Goal: Task Accomplishment & Management: Use online tool/utility

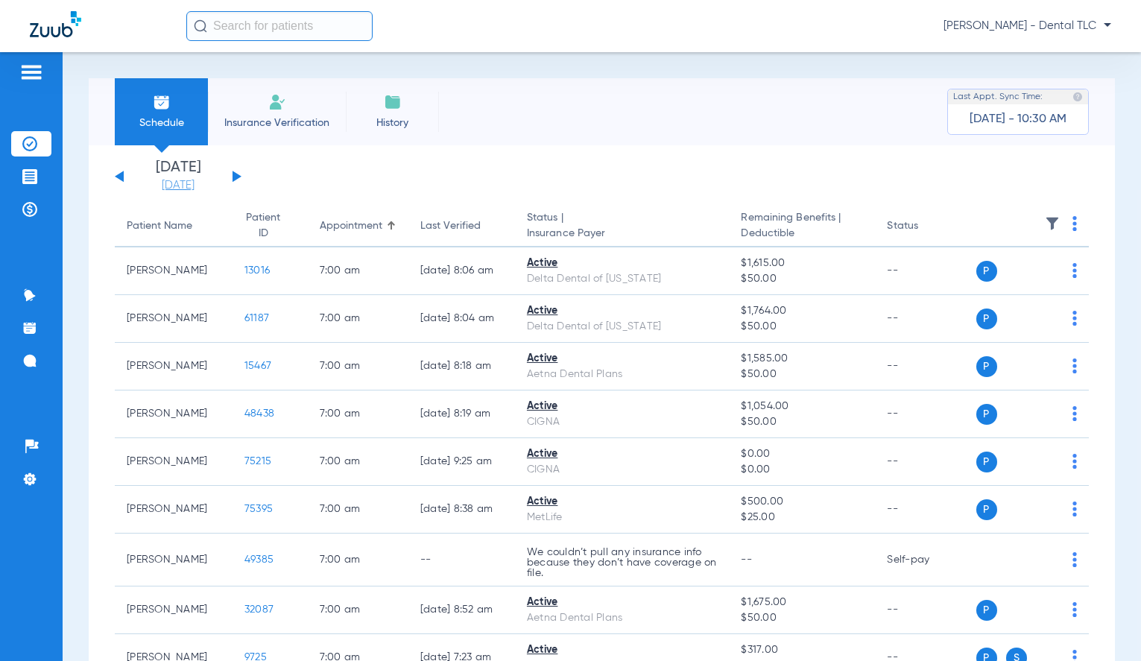
click at [191, 186] on link "[DATE]" at bounding box center [177, 185] width 89 height 15
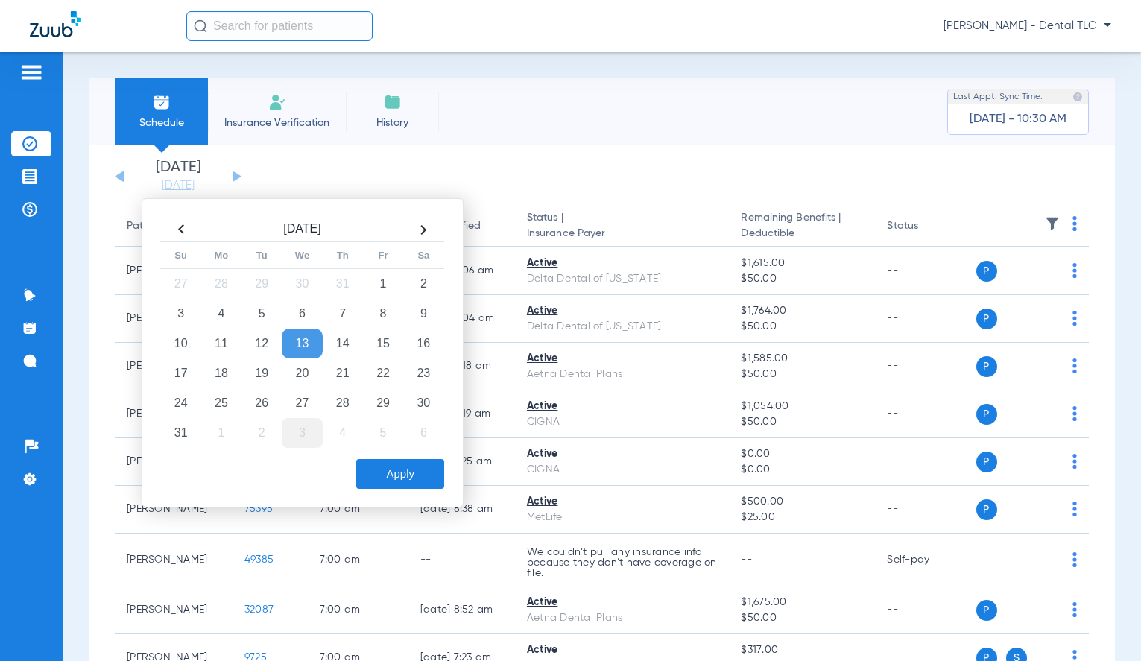
click at [302, 425] on td "3" at bounding box center [302, 433] width 40 height 30
click at [385, 465] on button "Apply" at bounding box center [400, 474] width 88 height 30
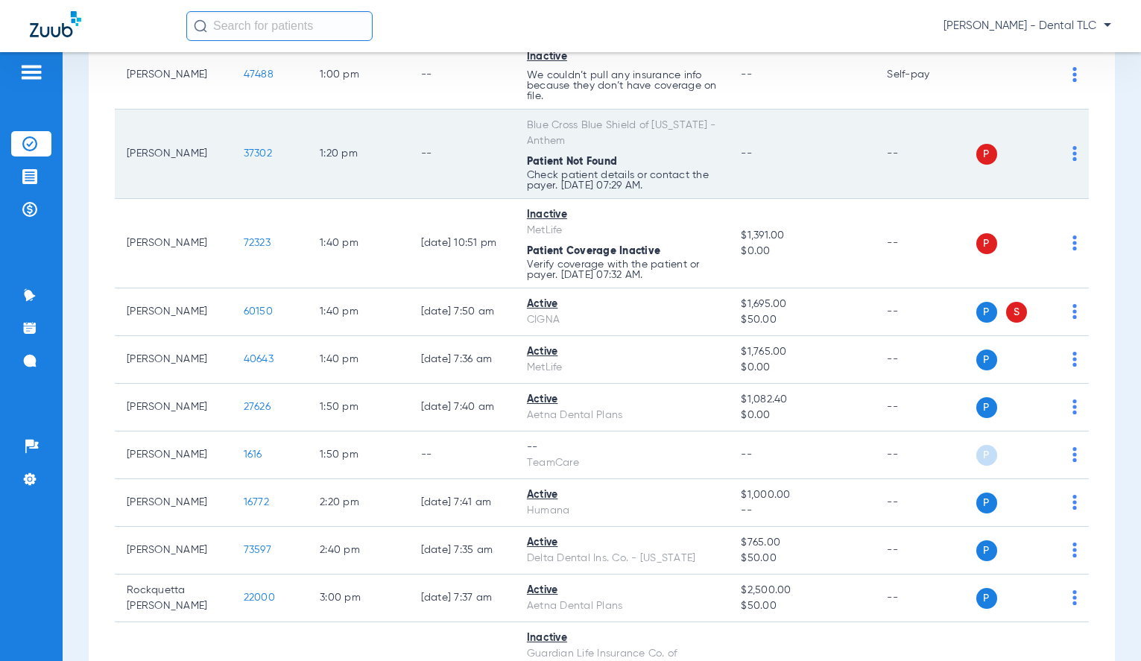
scroll to position [2104, 0]
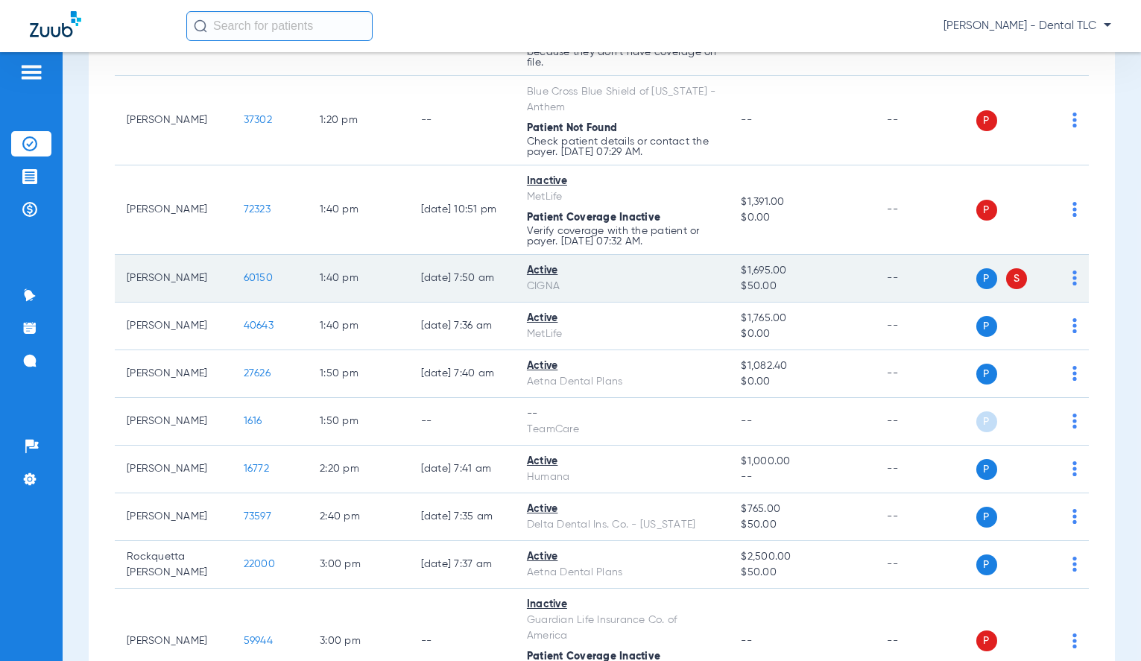
click at [244, 279] on span "60150" at bounding box center [258, 278] width 29 height 10
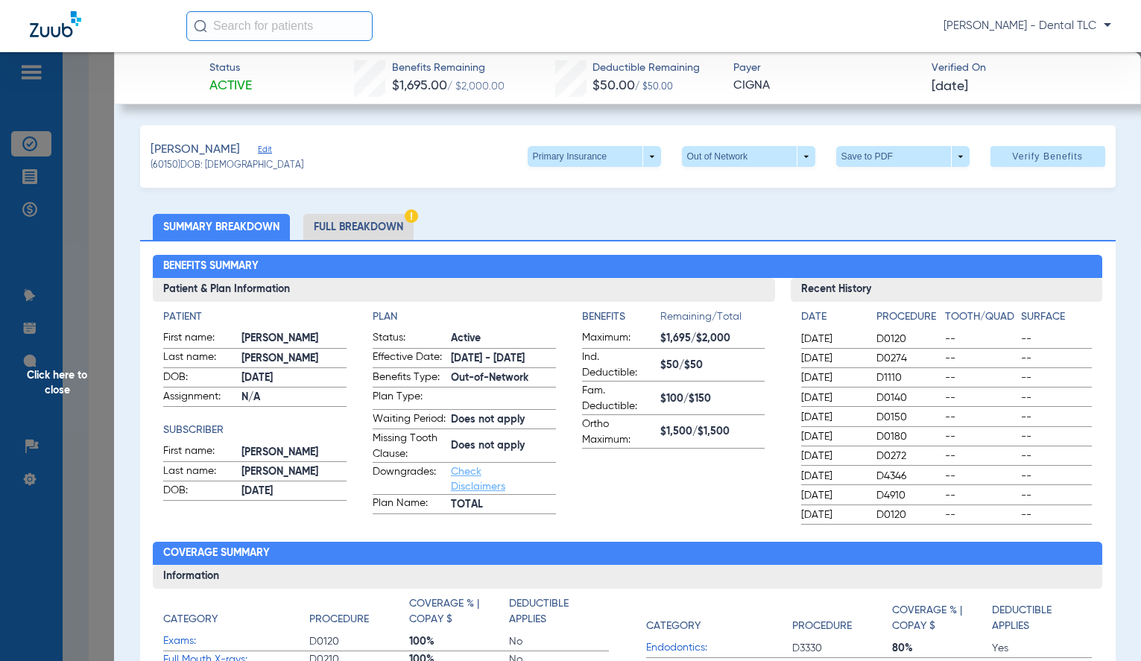
scroll to position [75, 0]
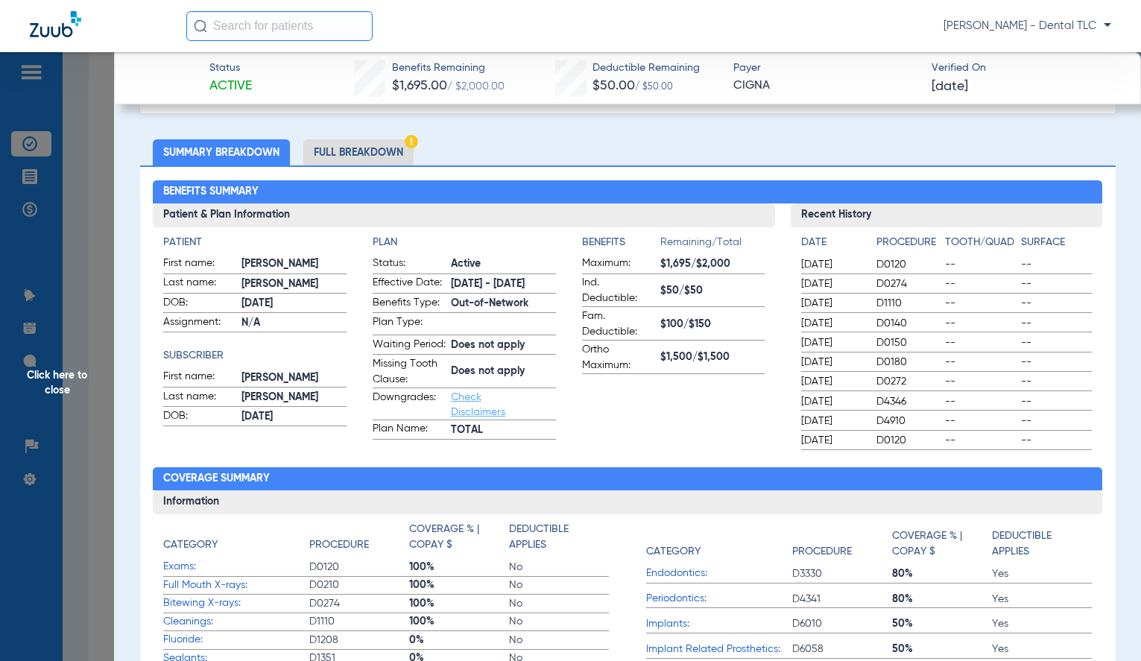
click at [57, 364] on span "Click here to close" at bounding box center [57, 382] width 114 height 661
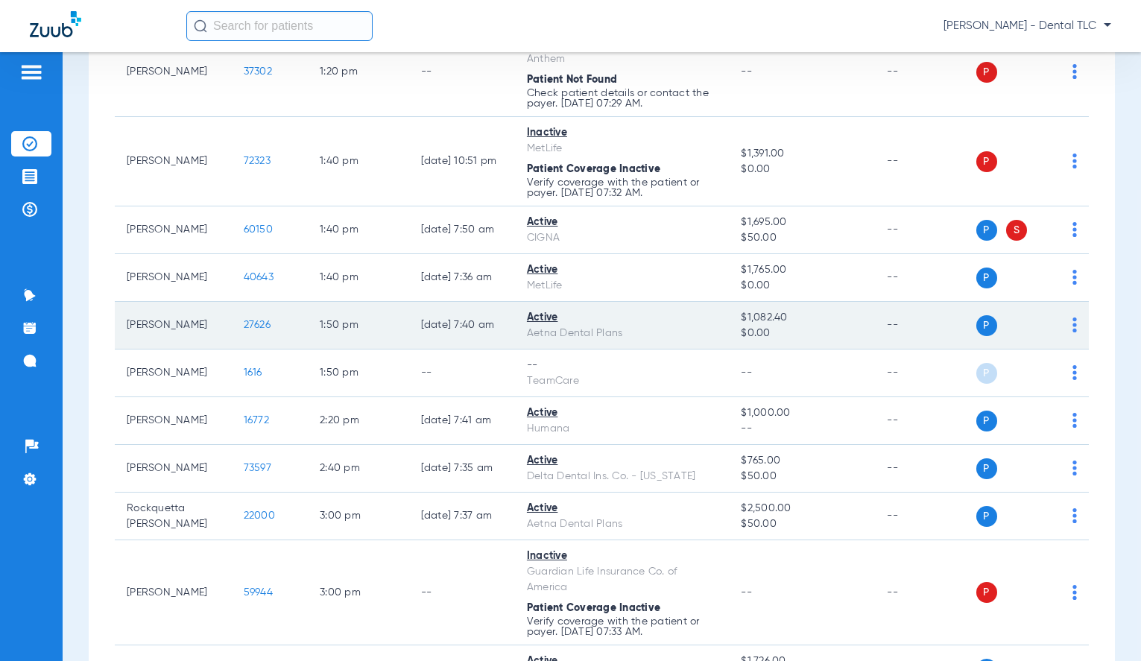
scroll to position [2178, 0]
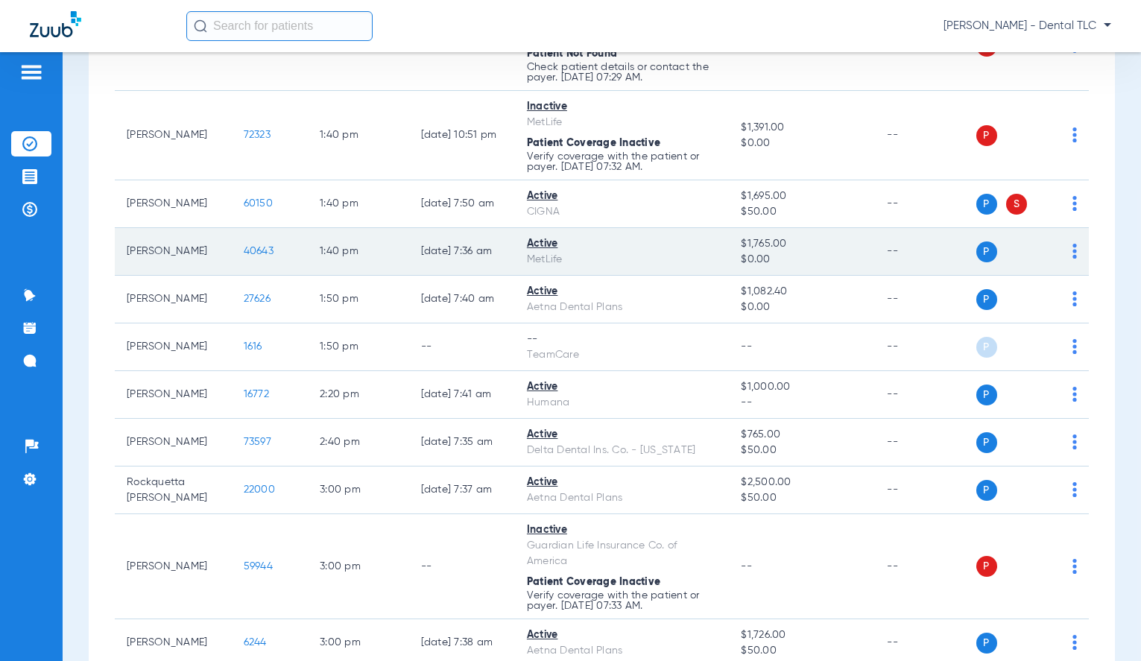
click at [247, 253] on span "40643" at bounding box center [259, 251] width 30 height 10
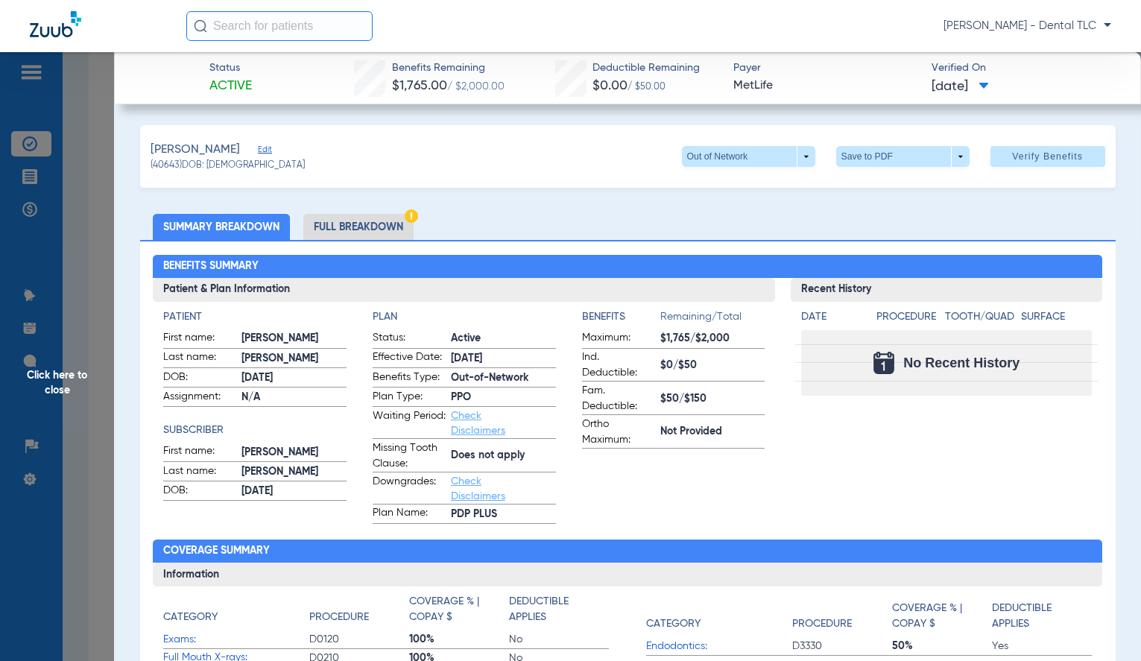
click at [60, 379] on span "Click here to close" at bounding box center [57, 382] width 114 height 661
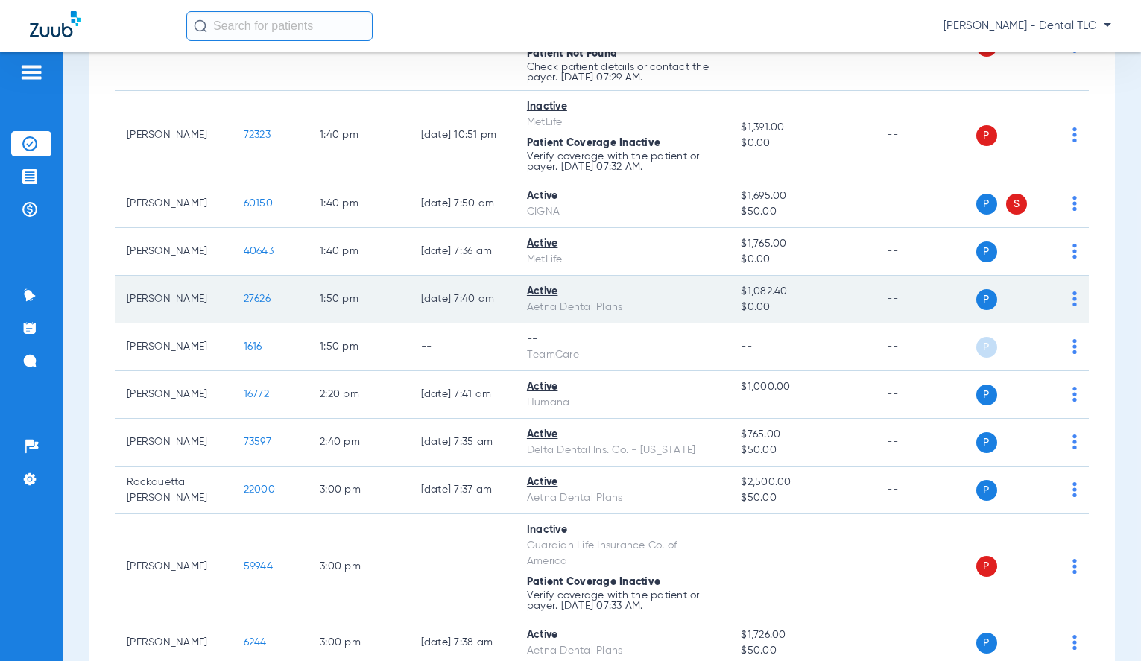
click at [244, 297] on span "27626" at bounding box center [257, 299] width 27 height 10
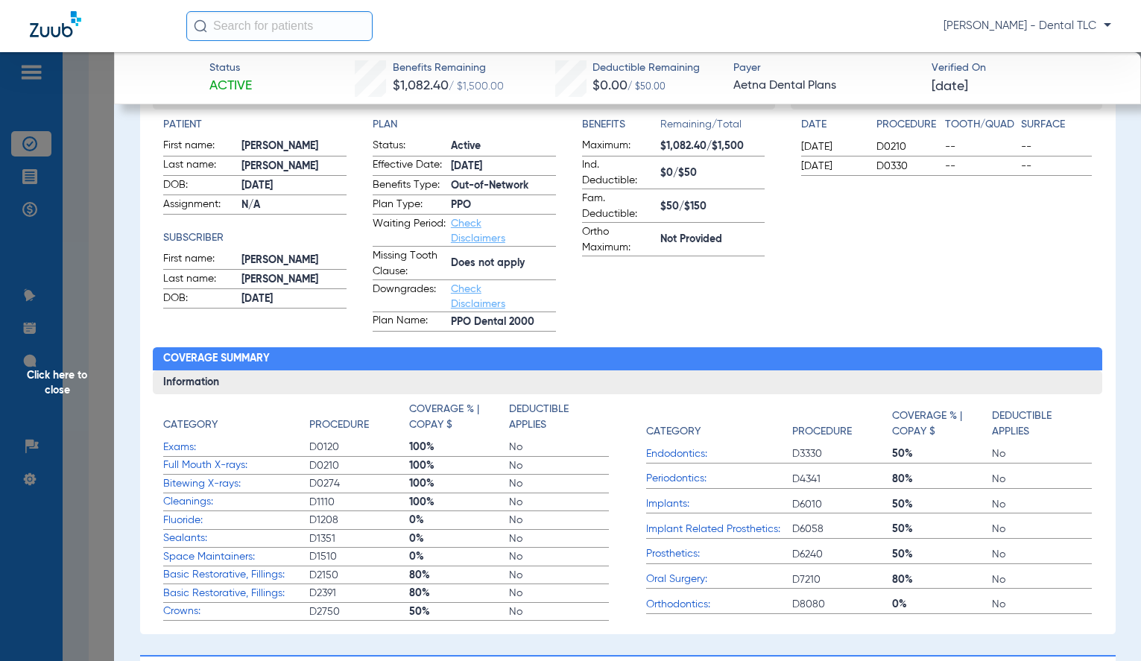
scroll to position [0, 0]
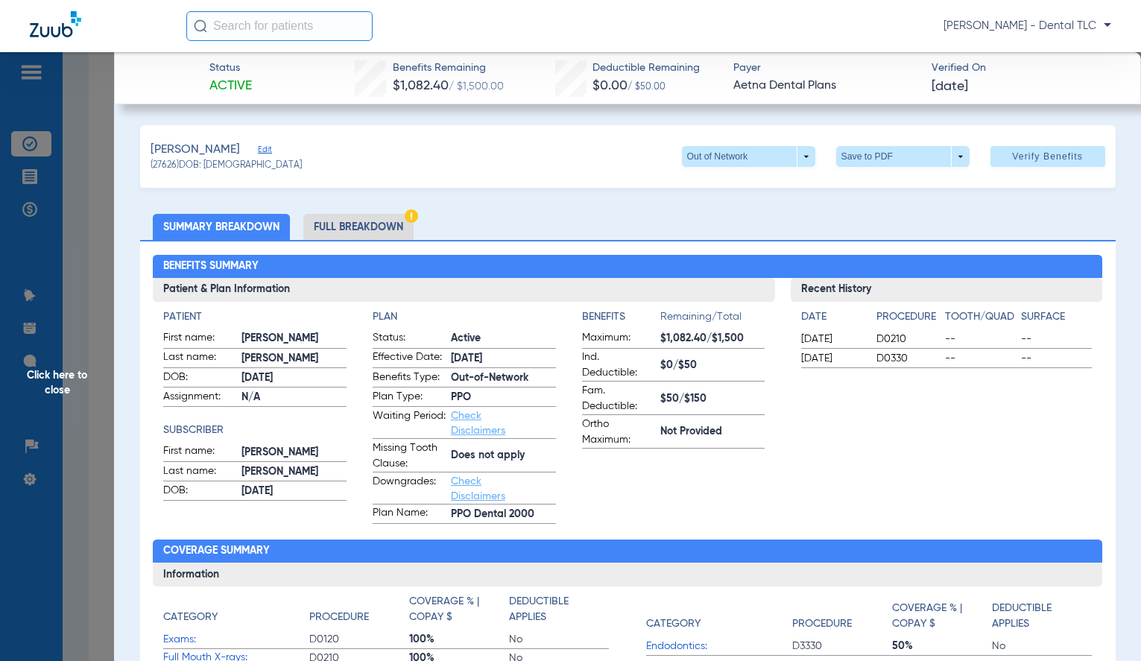
click at [361, 229] on li "Full Breakdown" at bounding box center [358, 227] width 110 height 26
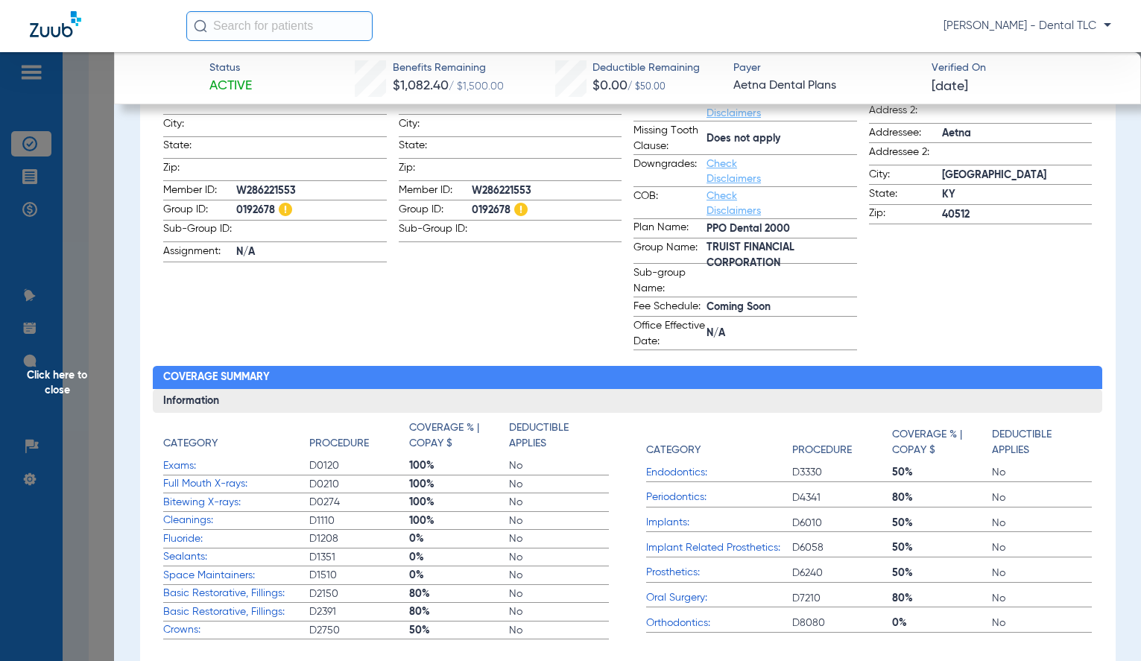
scroll to position [149, 0]
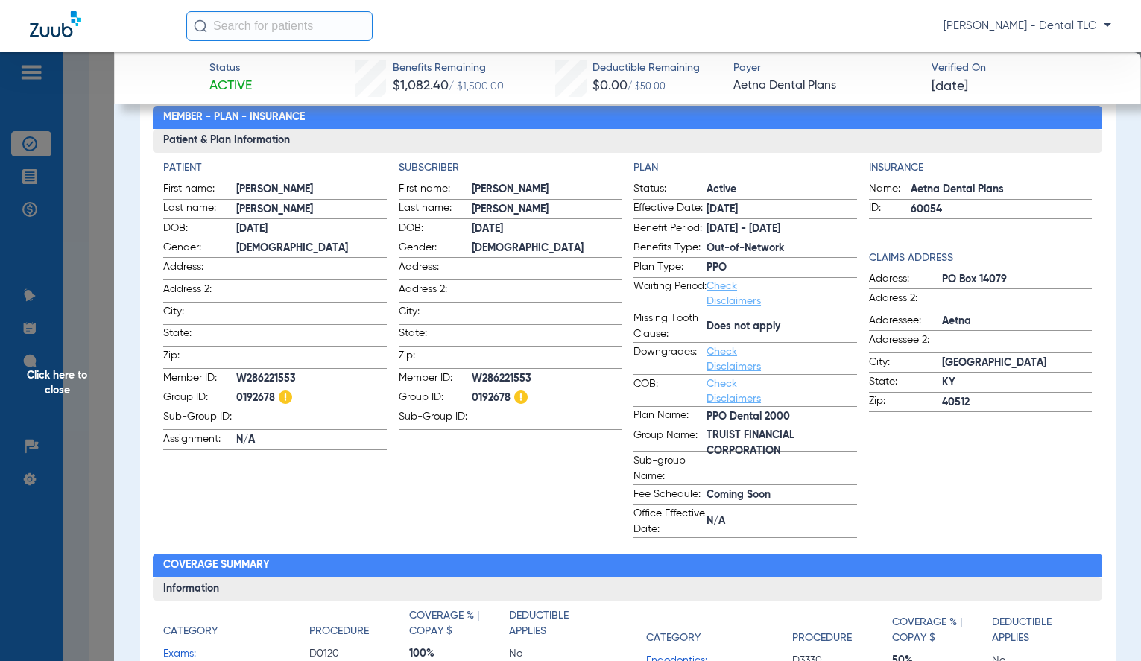
click at [74, 383] on span "Click here to close" at bounding box center [57, 382] width 114 height 661
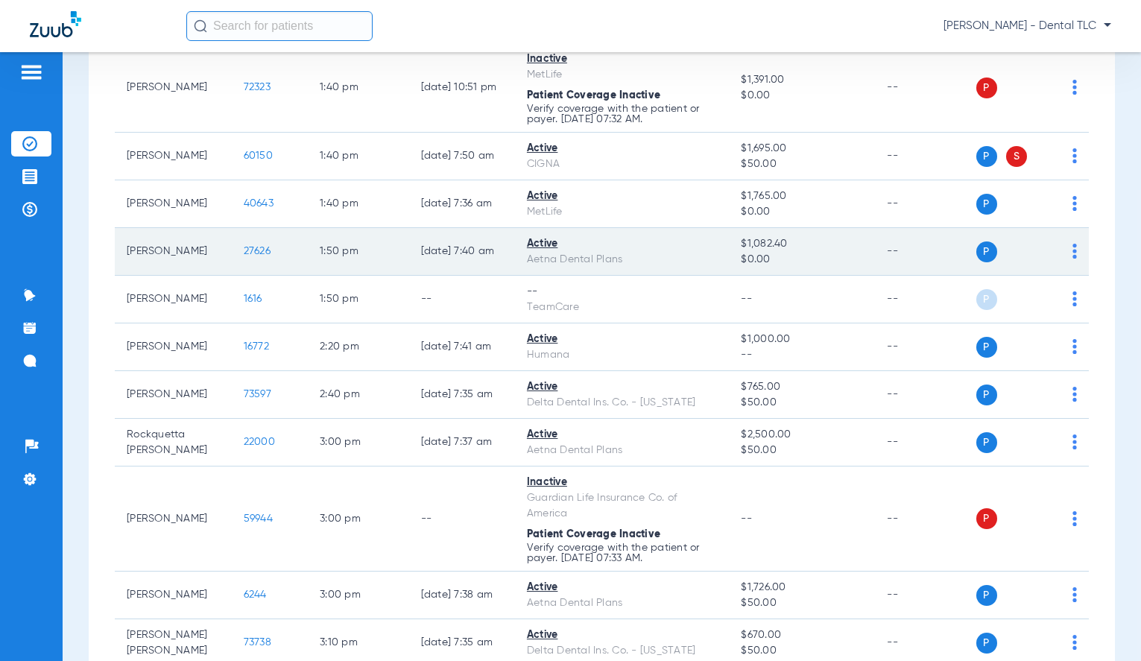
scroll to position [2253, 0]
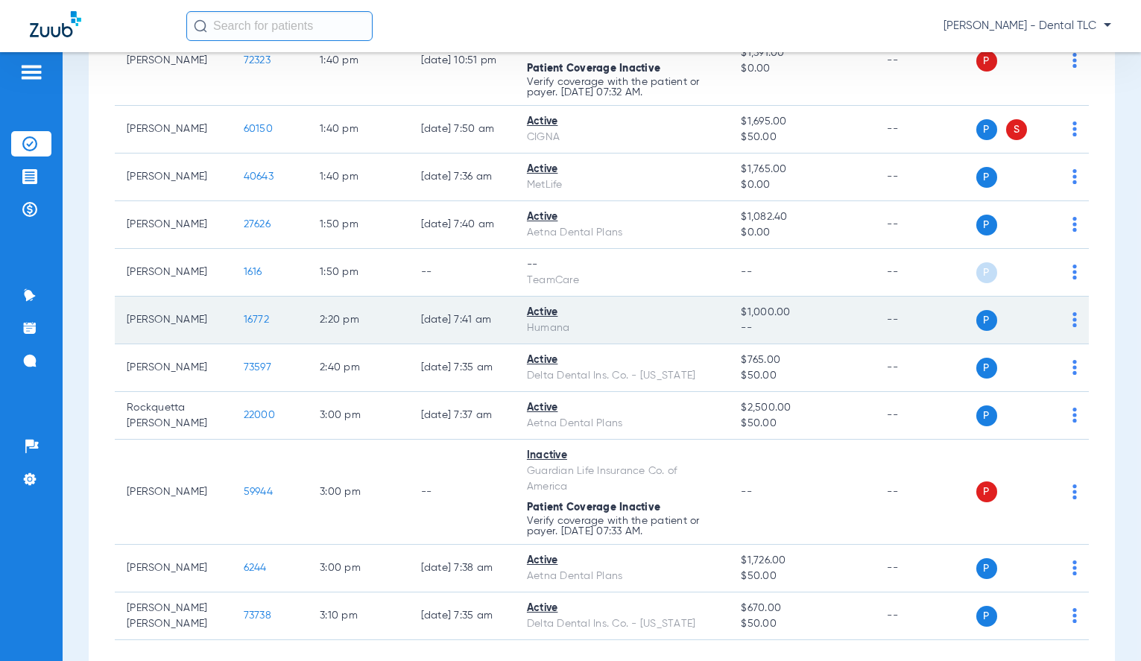
click at [244, 318] on span "16772" at bounding box center [256, 319] width 25 height 10
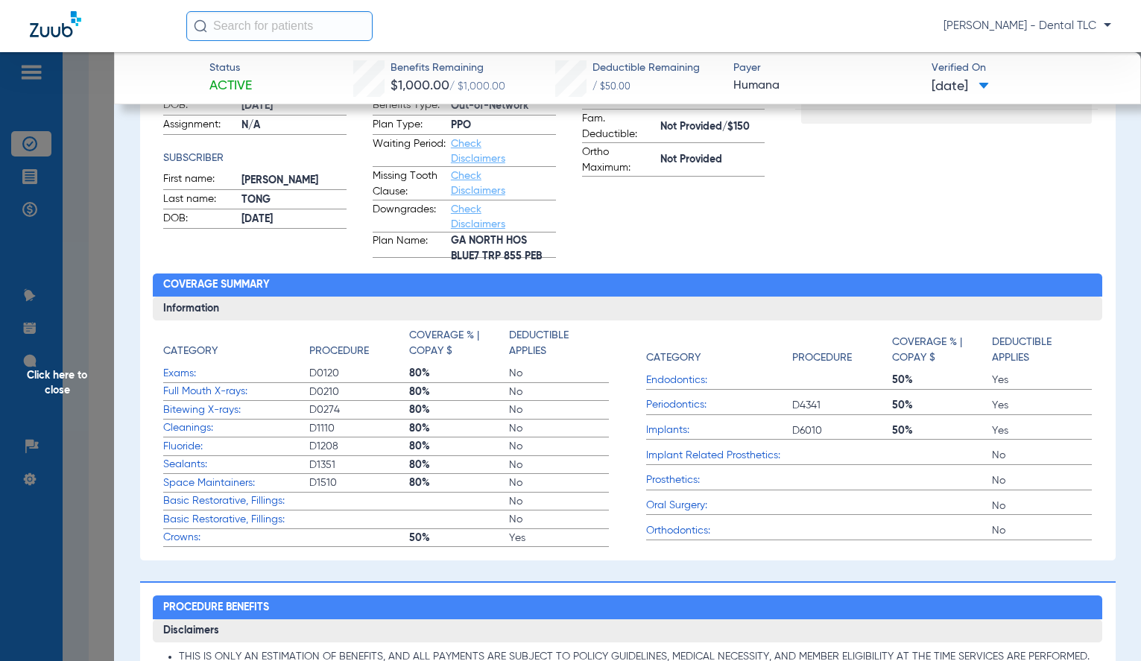
scroll to position [0, 0]
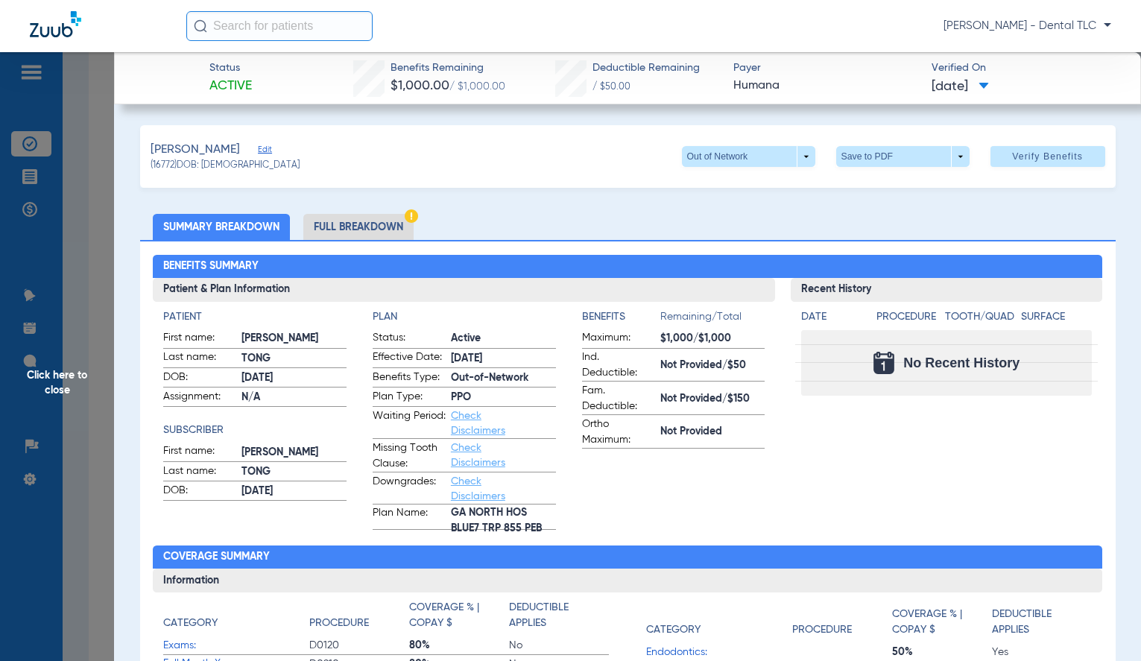
click at [370, 221] on li "Full Breakdown" at bounding box center [358, 227] width 110 height 26
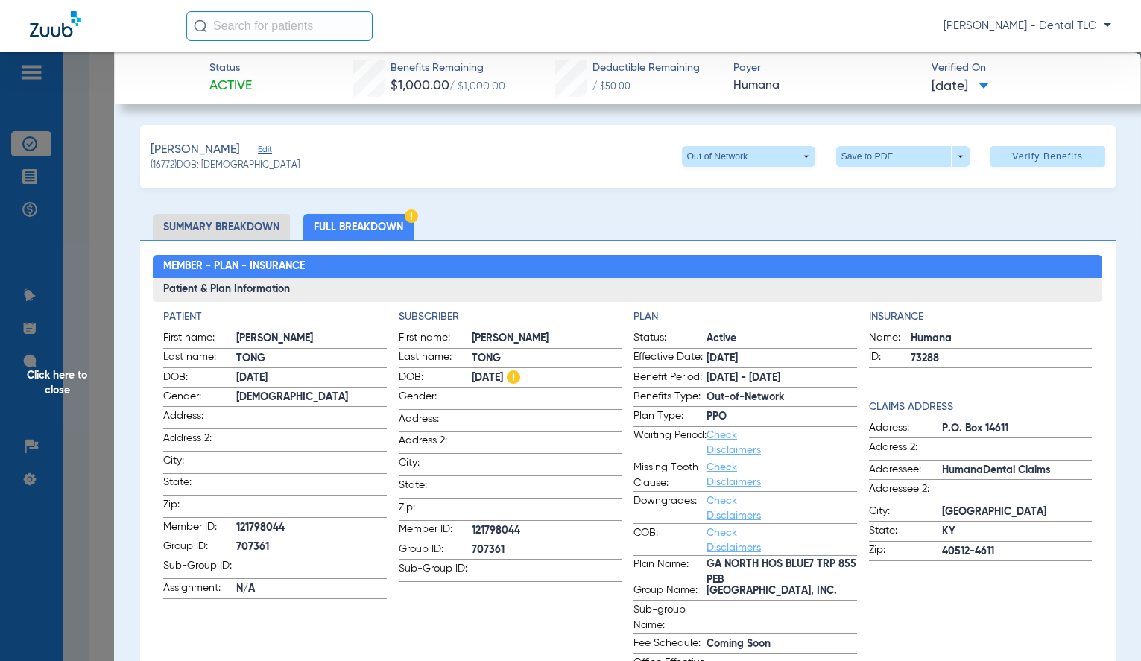
click at [57, 379] on span "Click here to close" at bounding box center [57, 382] width 114 height 661
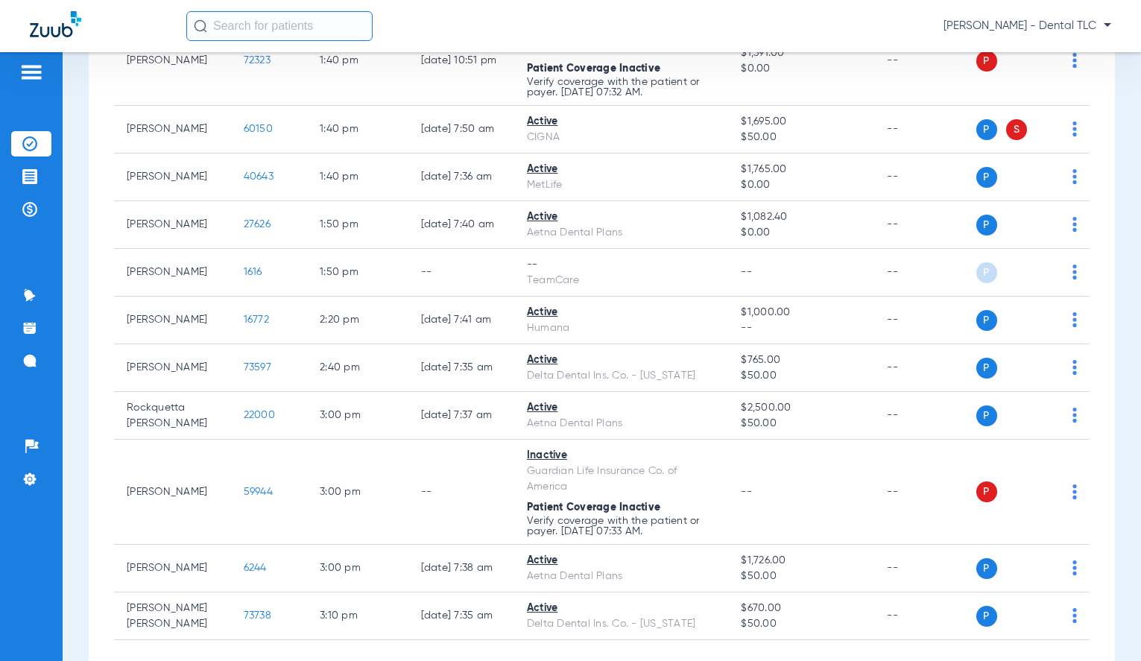
click at [592, 25] on div "[PERSON_NAME] - Dental TLC" at bounding box center [648, 26] width 925 height 30
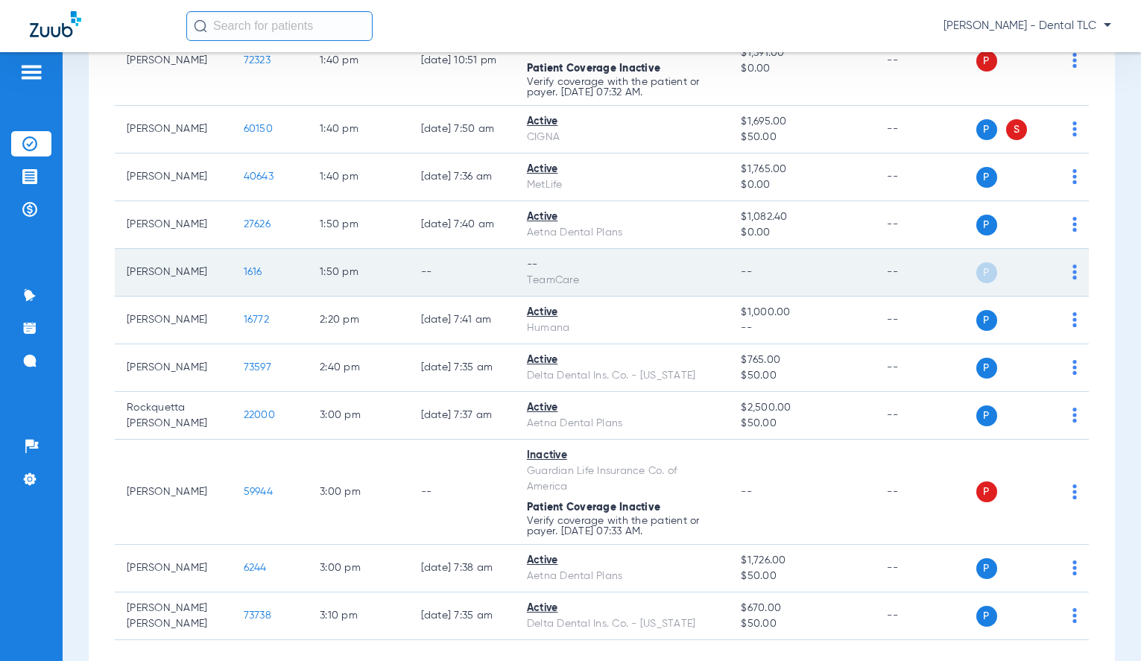
scroll to position [2327, 0]
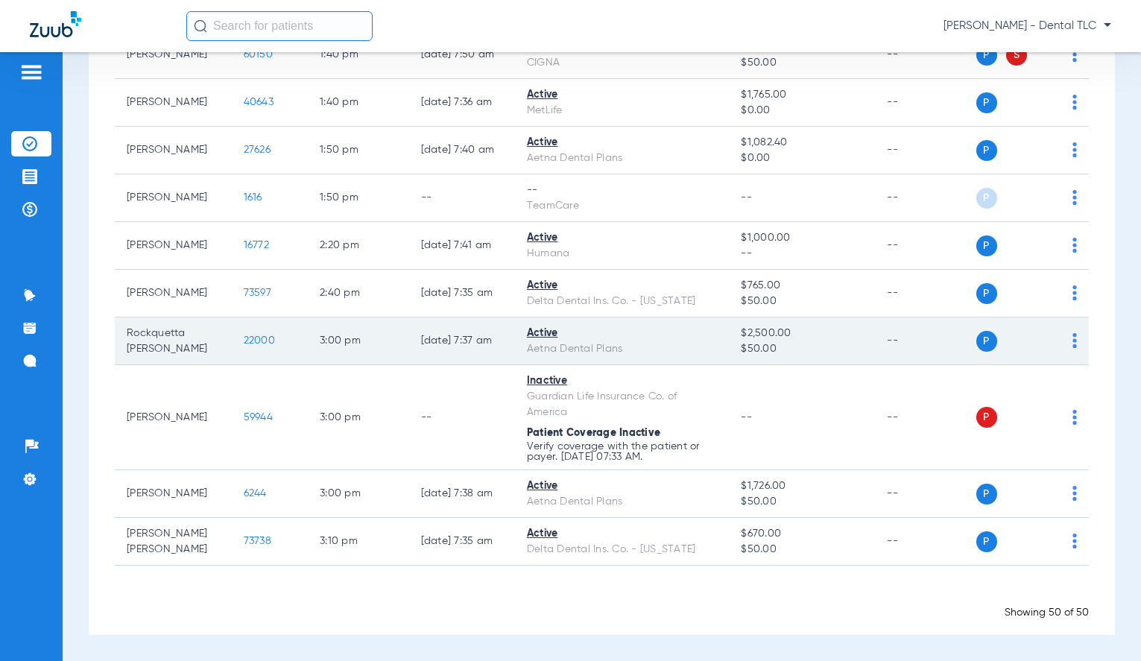
click at [244, 341] on span "22000" at bounding box center [259, 340] width 31 height 10
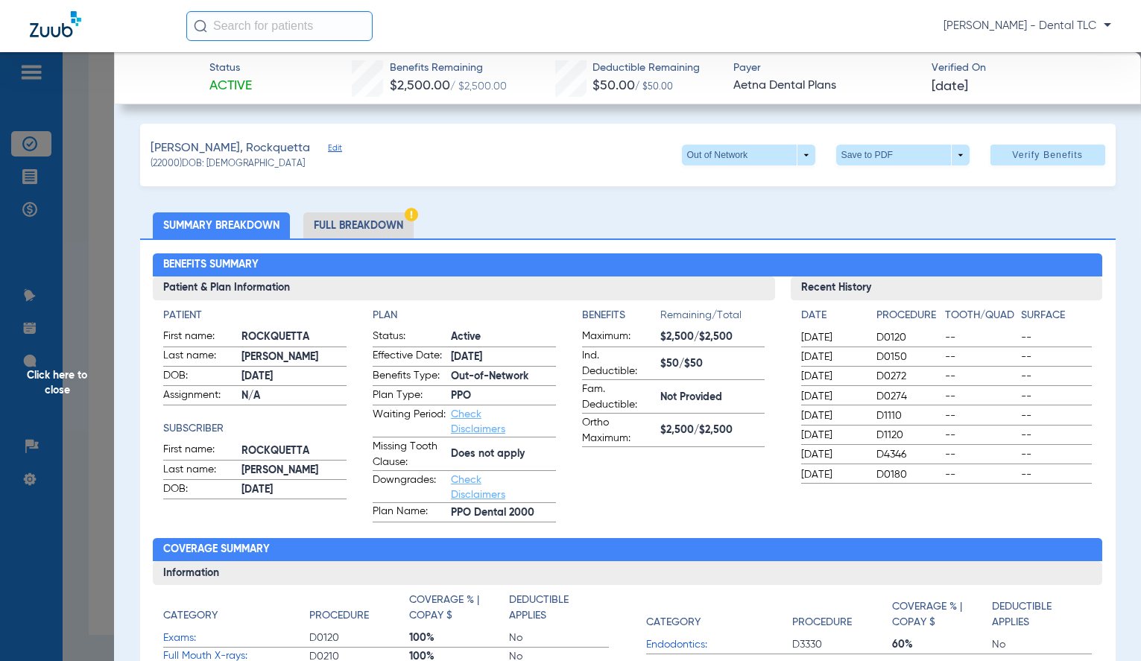
scroll to position [0, 0]
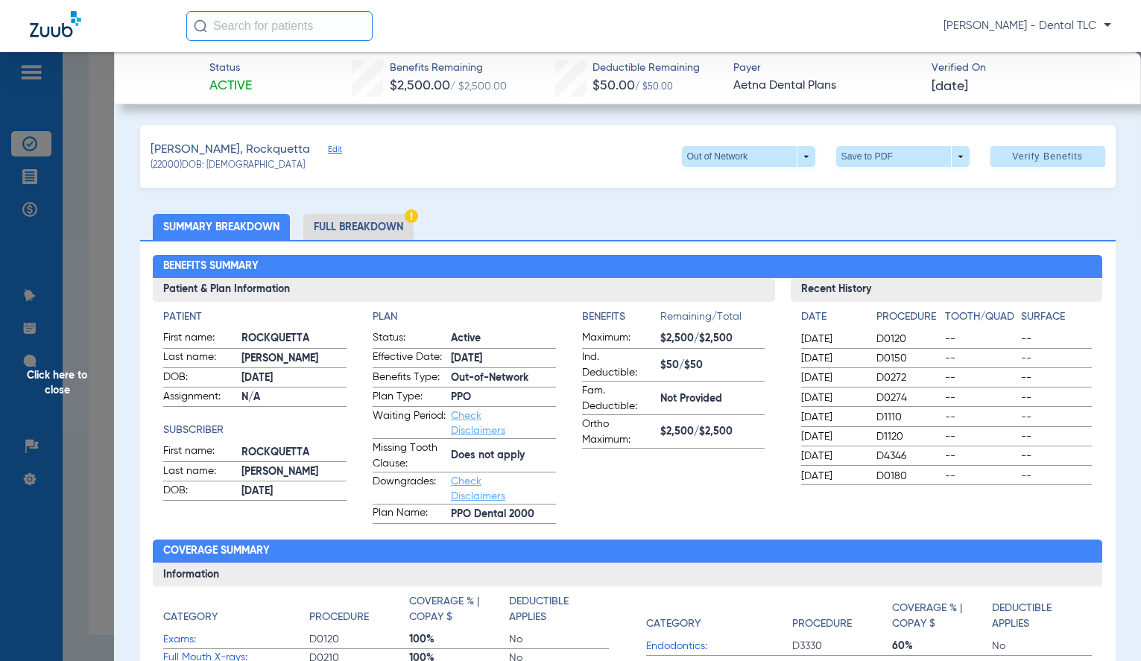
click at [367, 233] on li "Full Breakdown" at bounding box center [358, 227] width 110 height 26
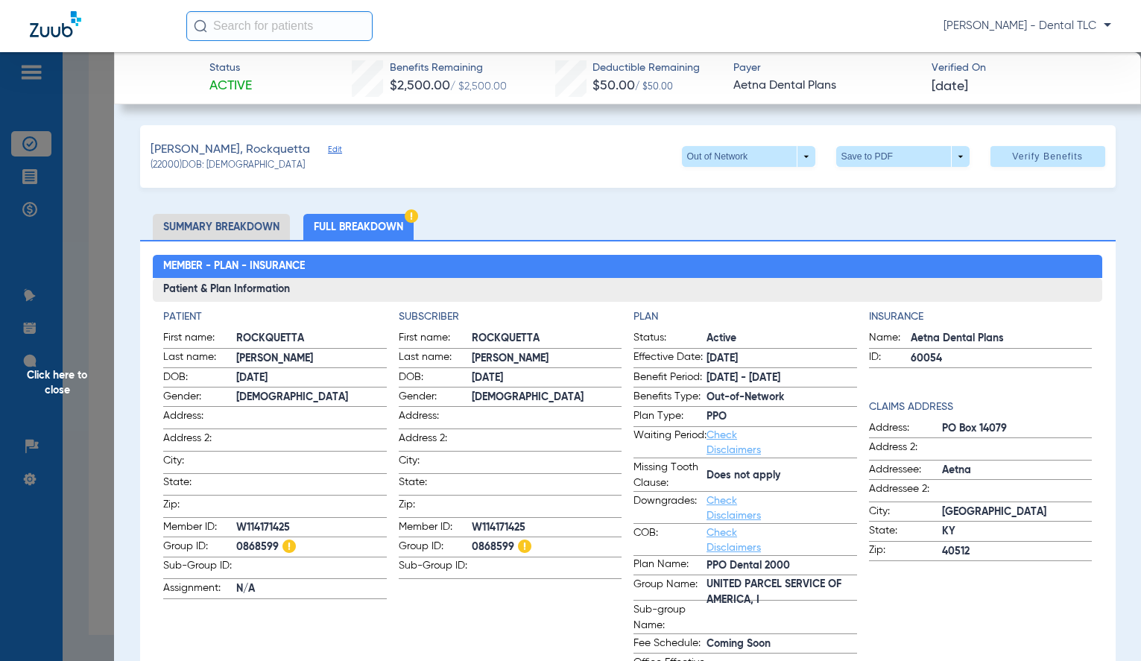
click at [206, 233] on li "Summary Breakdown" at bounding box center [221, 227] width 137 height 26
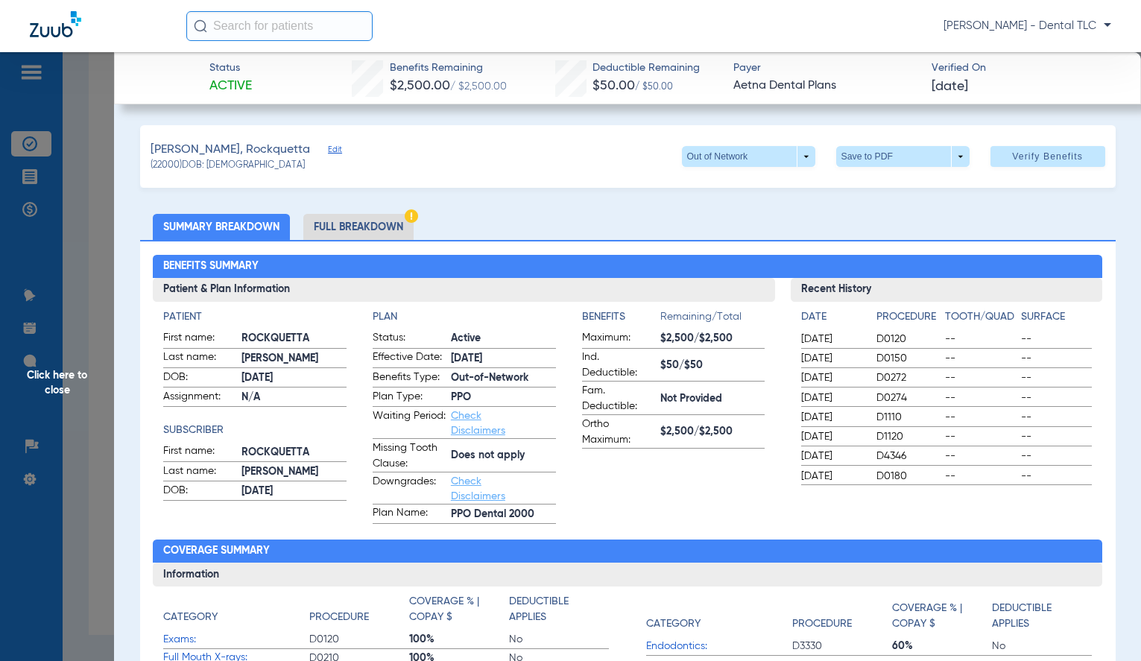
click at [78, 380] on span "Click here to close" at bounding box center [57, 382] width 114 height 661
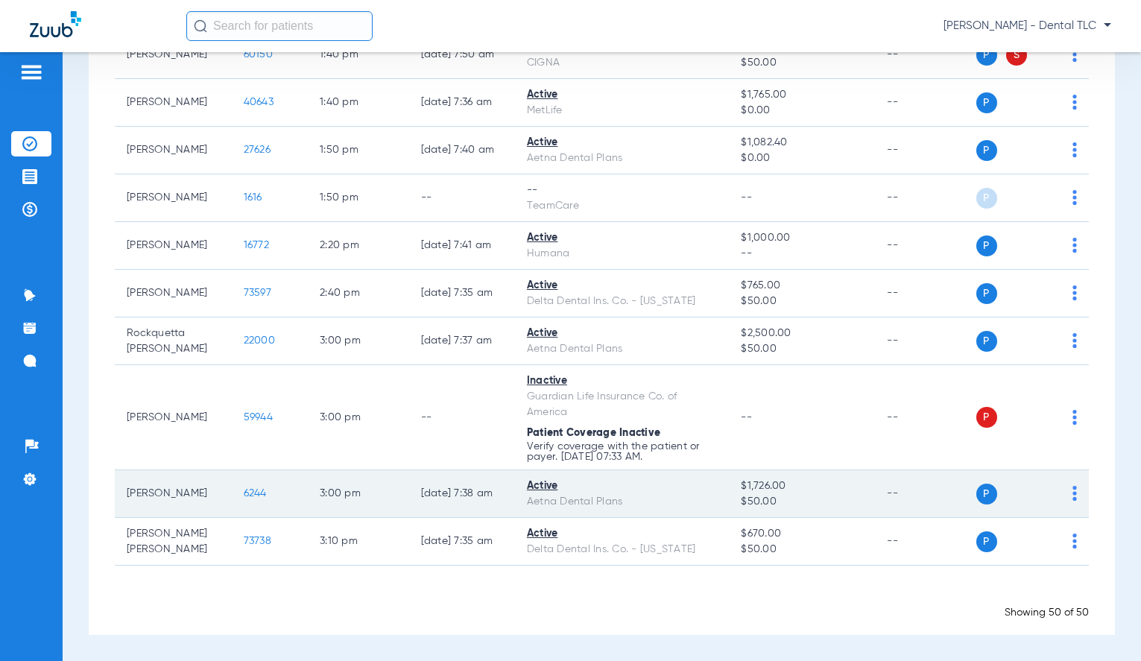
click at [245, 492] on span "6244" at bounding box center [255, 493] width 23 height 10
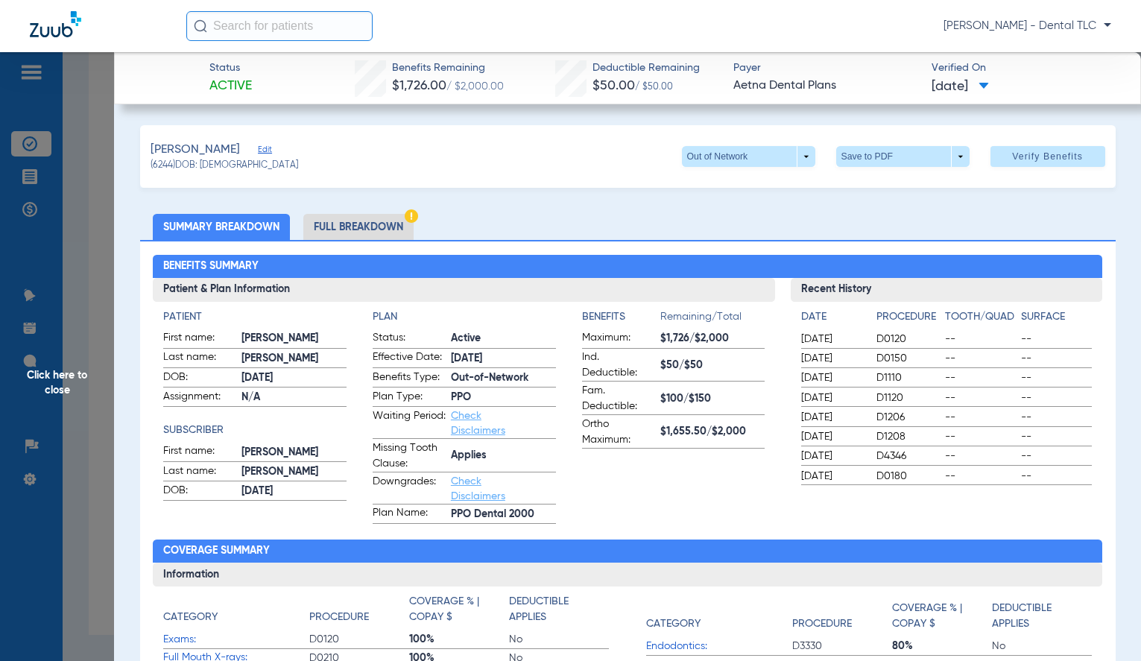
click at [365, 227] on li "Full Breakdown" at bounding box center [358, 227] width 110 height 26
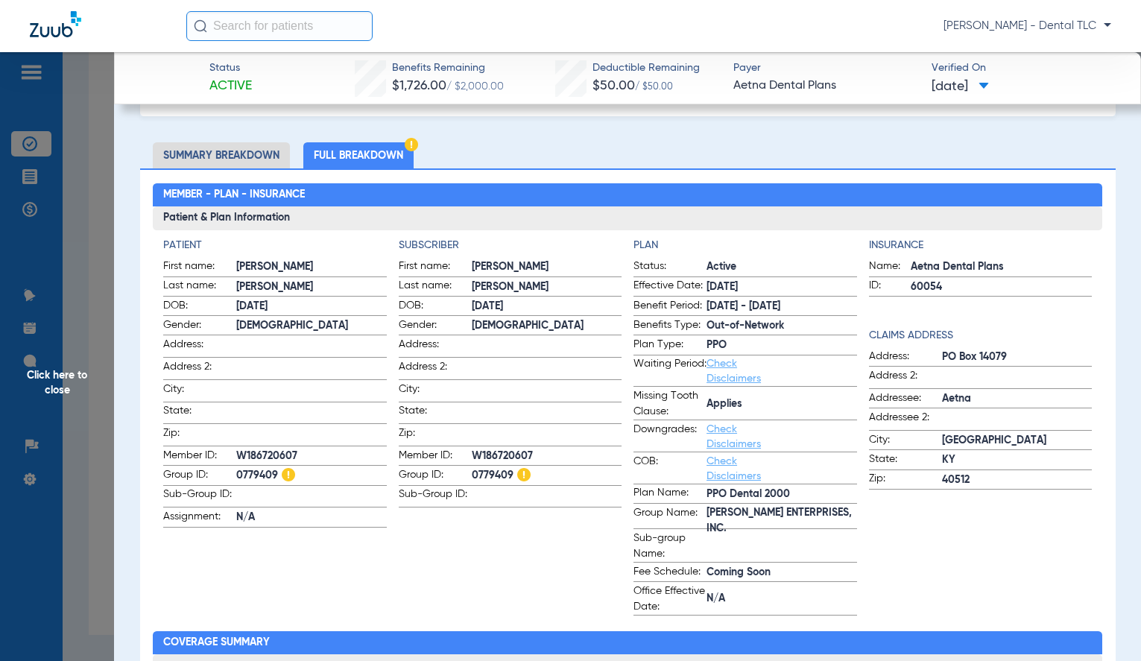
scroll to position [373, 0]
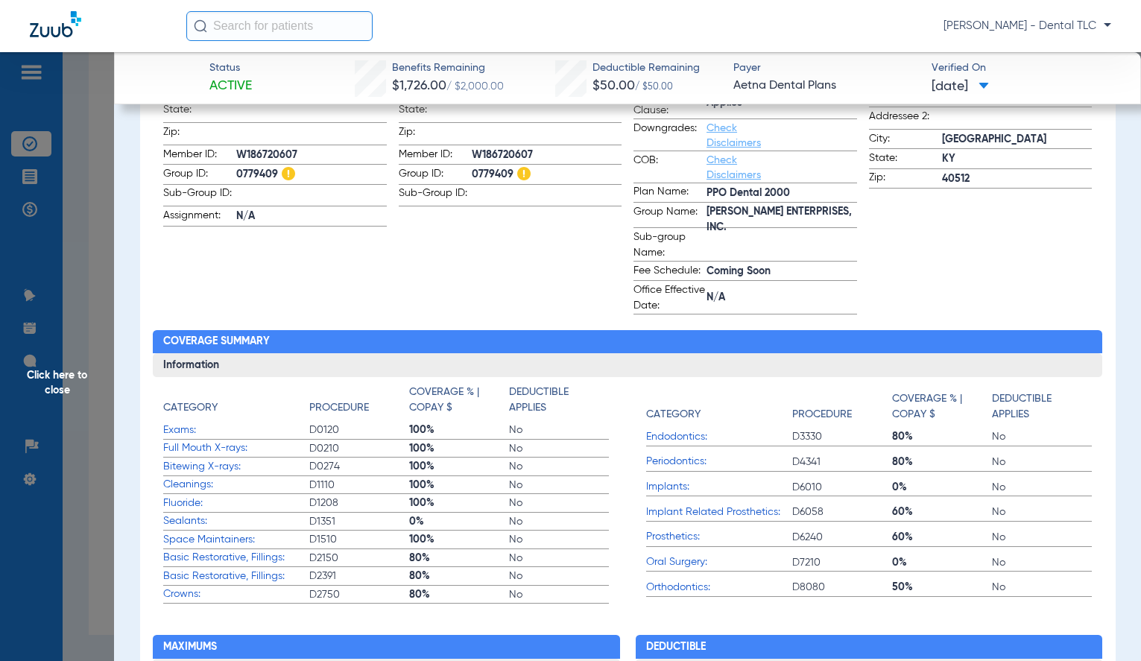
click at [58, 379] on span "Click here to close" at bounding box center [57, 382] width 114 height 661
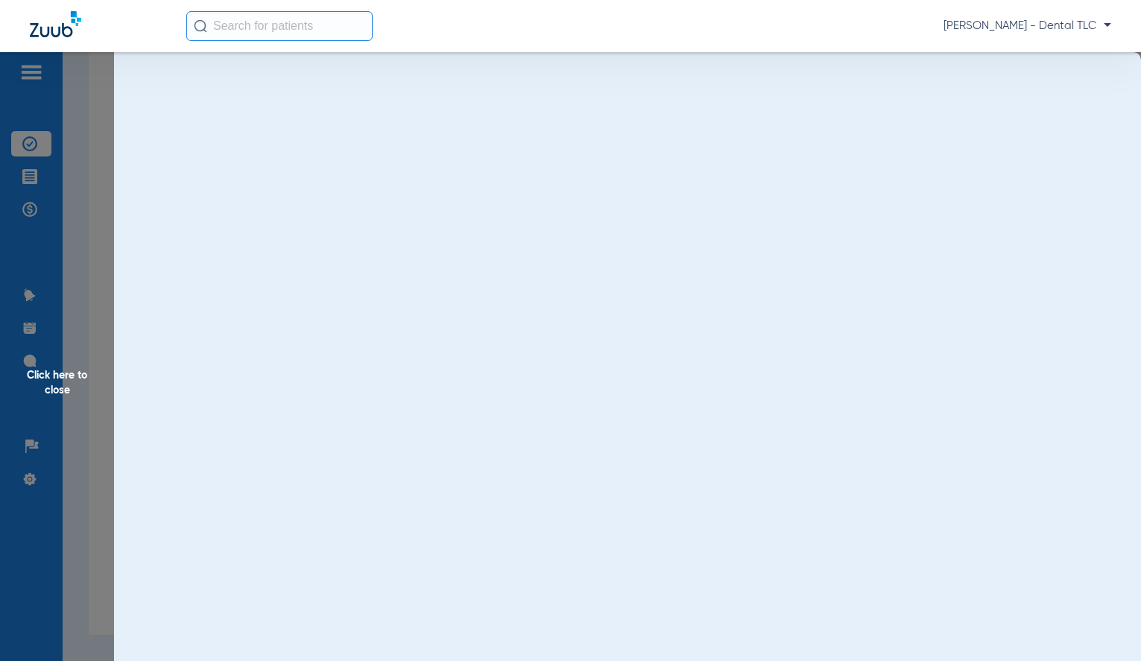
scroll to position [0, 0]
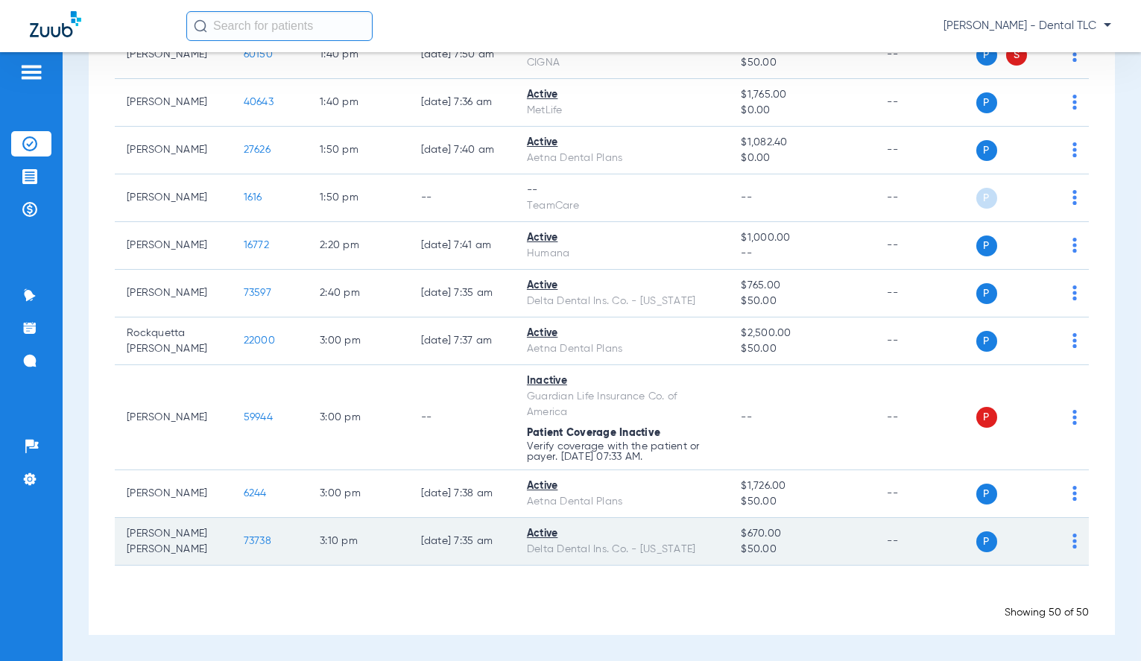
click at [244, 540] on span "73738" at bounding box center [258, 541] width 28 height 10
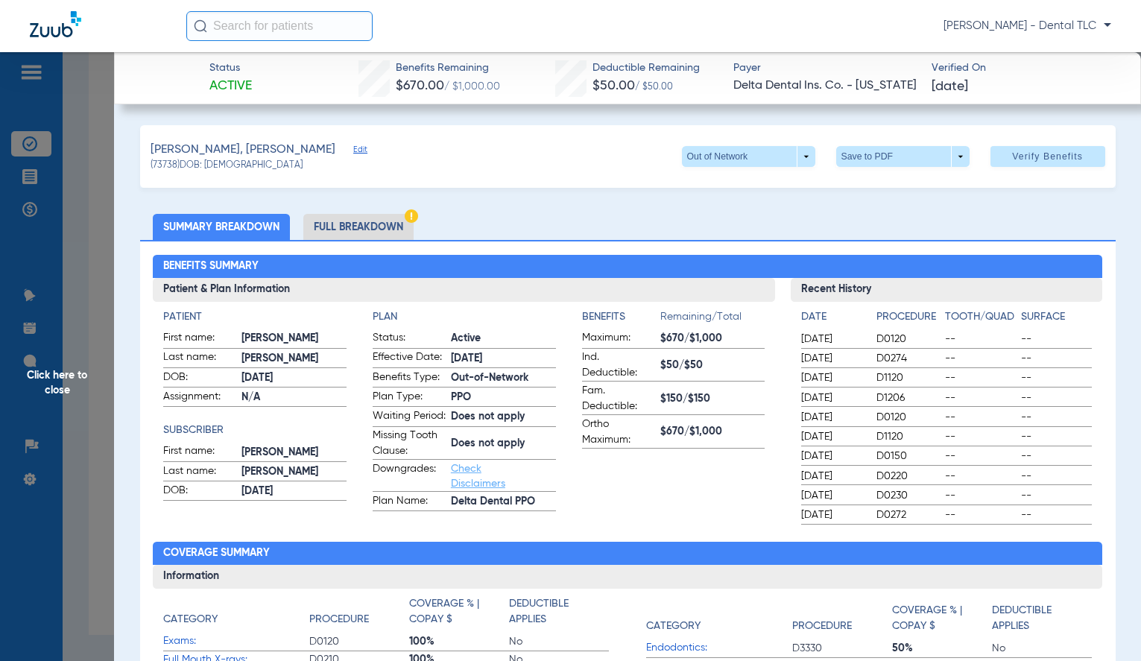
click at [382, 227] on li "Full Breakdown" at bounding box center [358, 227] width 110 height 26
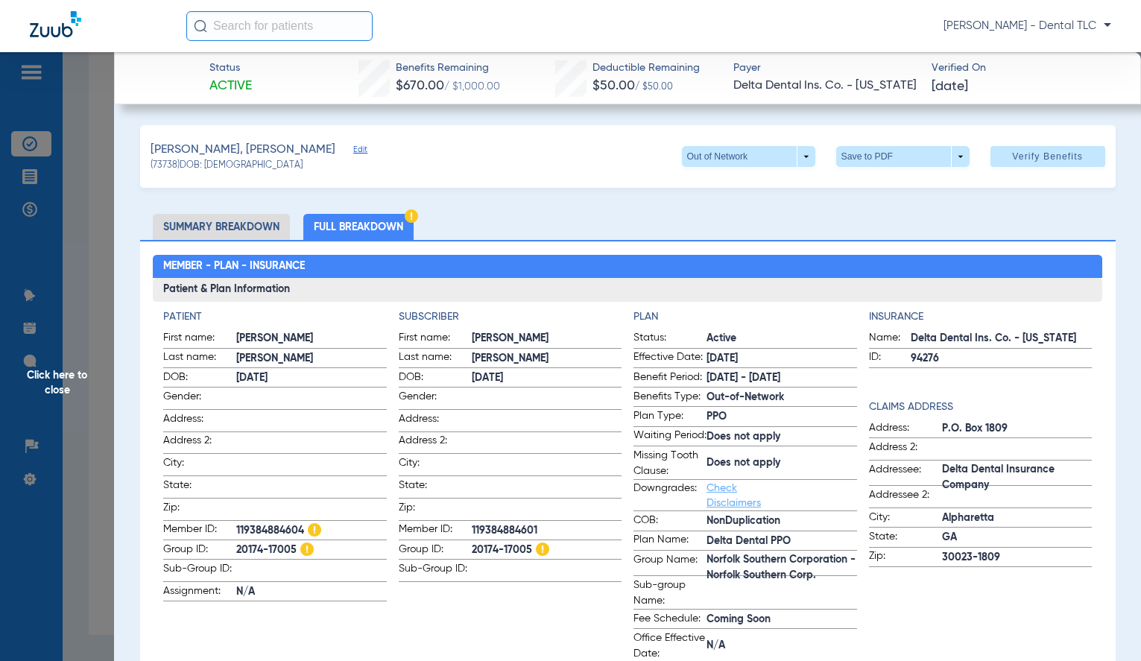
click at [57, 371] on span "Click here to close" at bounding box center [57, 382] width 114 height 661
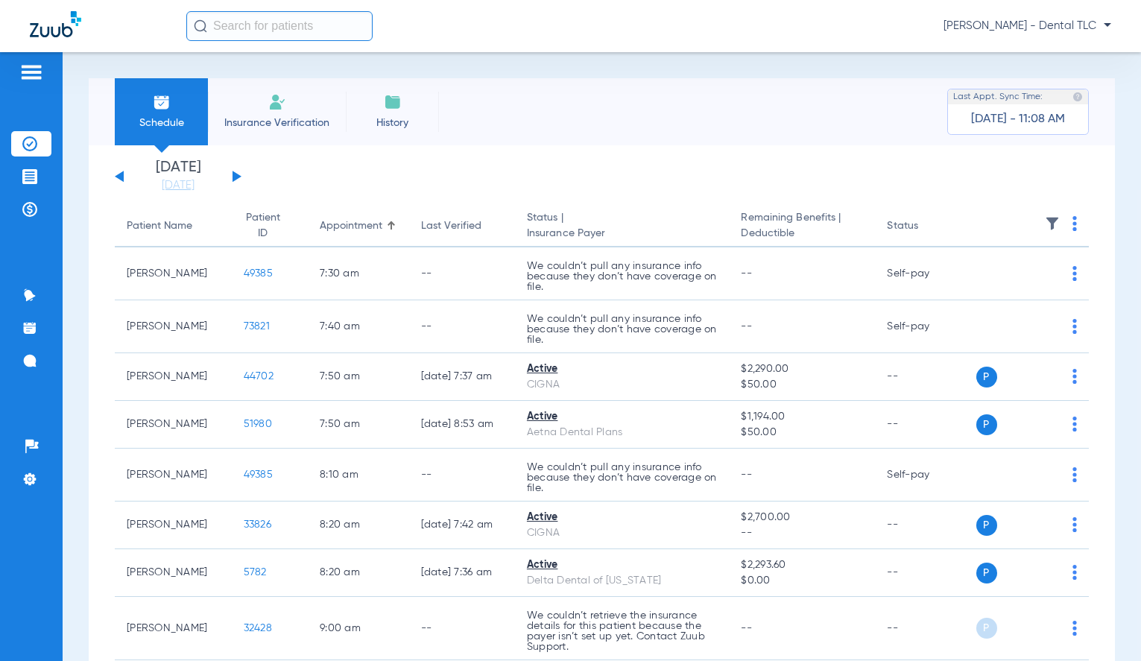
click at [234, 174] on button at bounding box center [237, 176] width 9 height 11
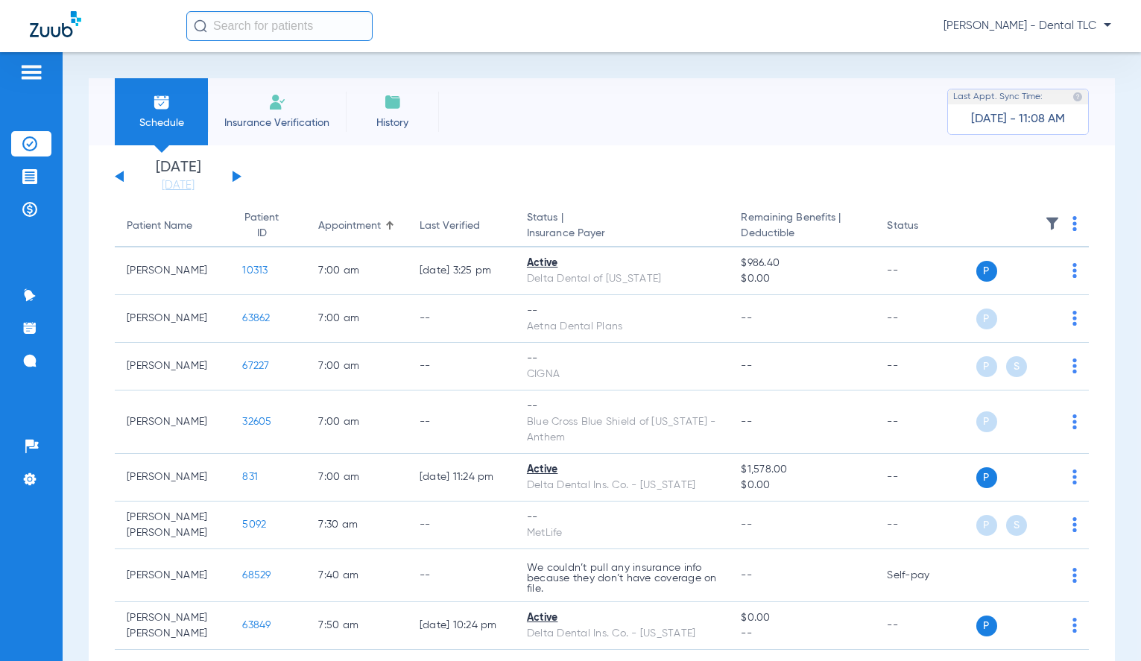
click at [1072, 225] on img at bounding box center [1074, 223] width 4 height 15
click at [1004, 285] on span "Verify All" at bounding box center [1006, 282] width 93 height 10
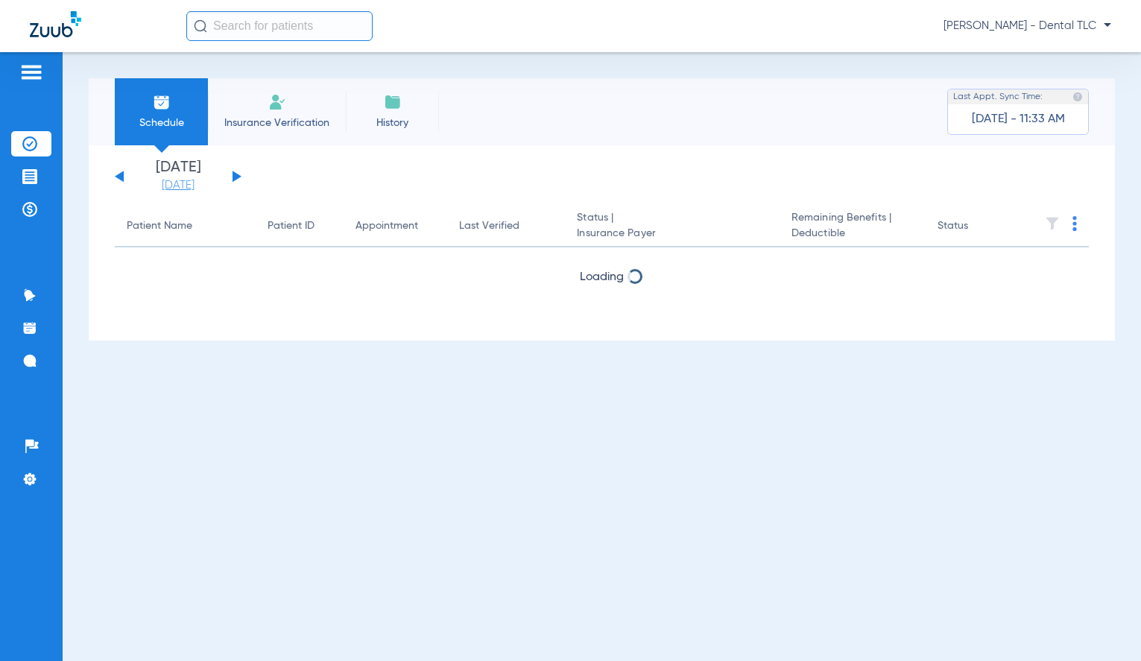
click at [181, 186] on link "[DATE]" at bounding box center [177, 185] width 89 height 15
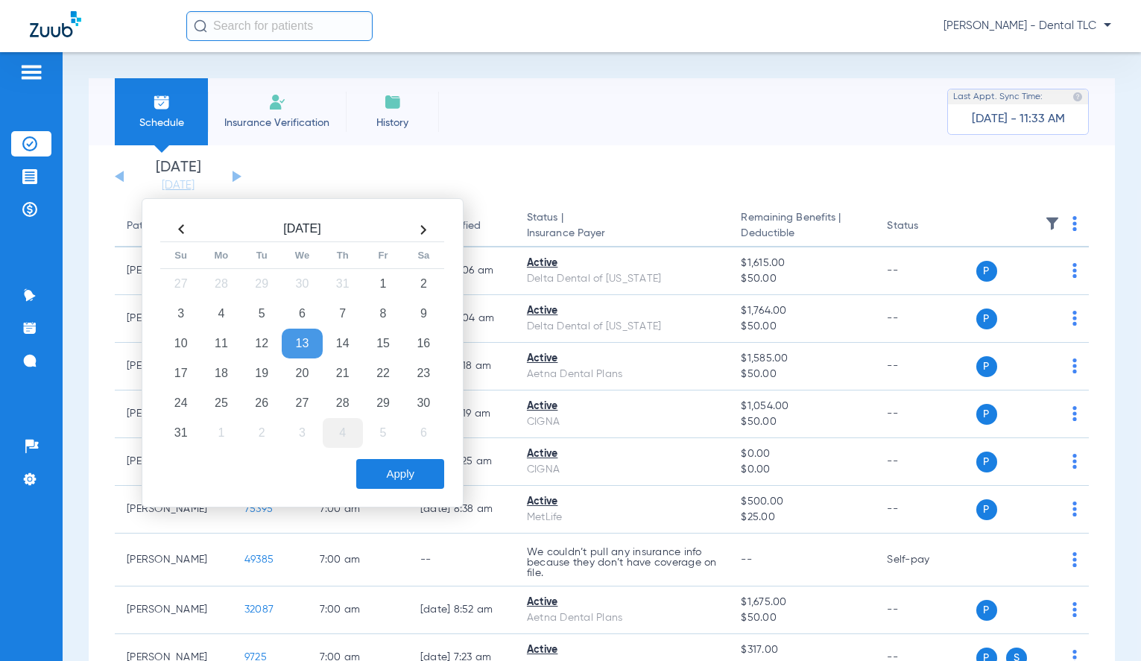
click at [341, 431] on td "4" at bounding box center [343, 433] width 40 height 30
click at [393, 468] on button "Apply" at bounding box center [400, 474] width 88 height 30
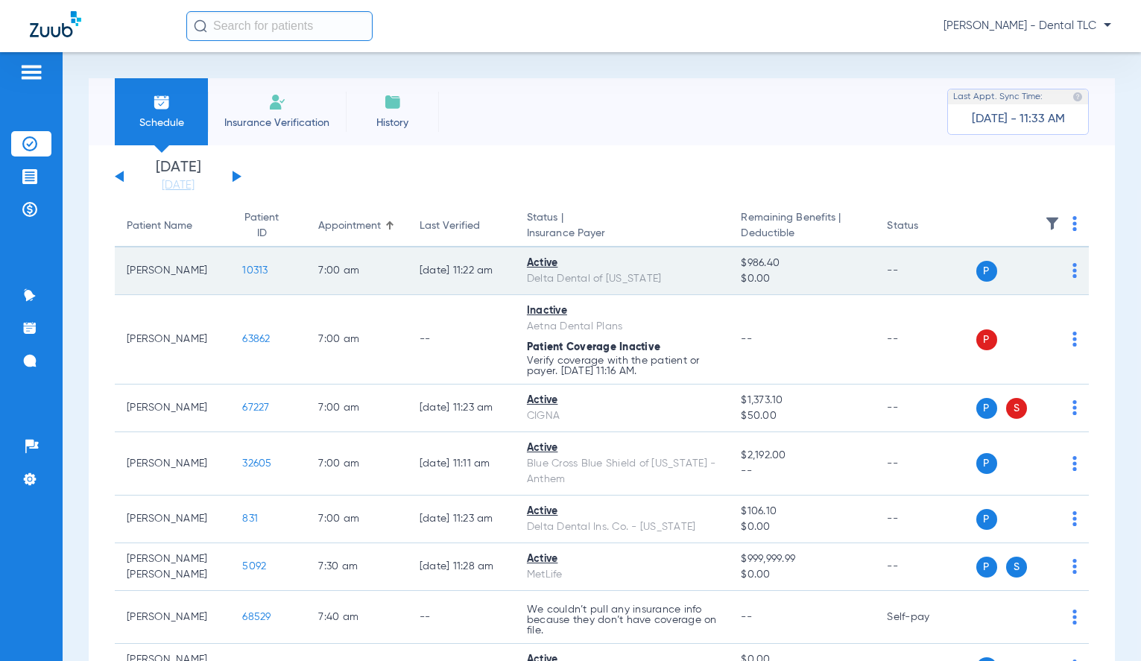
click at [242, 271] on span "10313" at bounding box center [254, 270] width 25 height 10
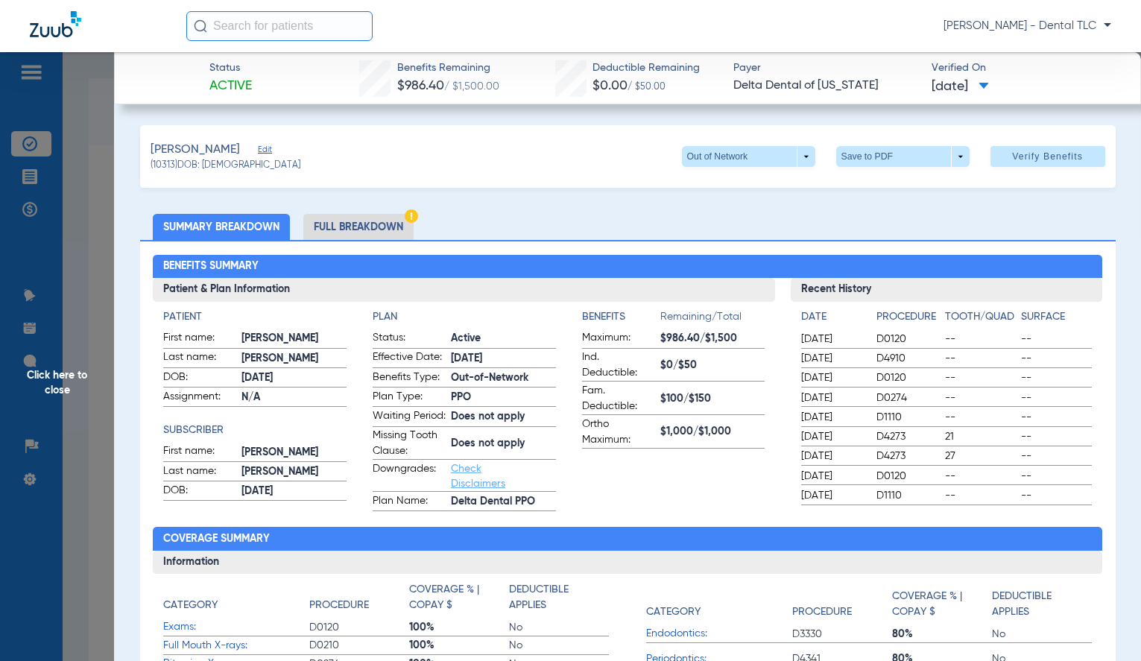
click at [368, 219] on li "Full Breakdown" at bounding box center [358, 227] width 110 height 26
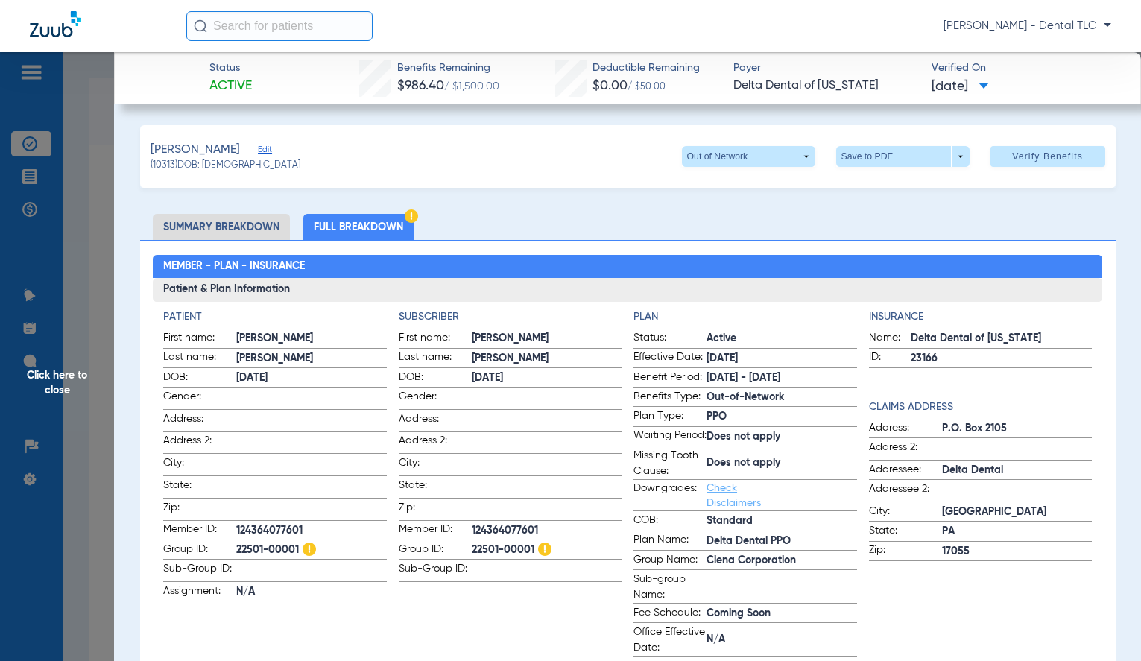
drag, startPoint x: 46, startPoint y: 379, endPoint x: 56, endPoint y: 368, distance: 14.2
click at [46, 379] on span "Click here to close" at bounding box center [57, 382] width 114 height 661
